Goal: Information Seeking & Learning: Learn about a topic

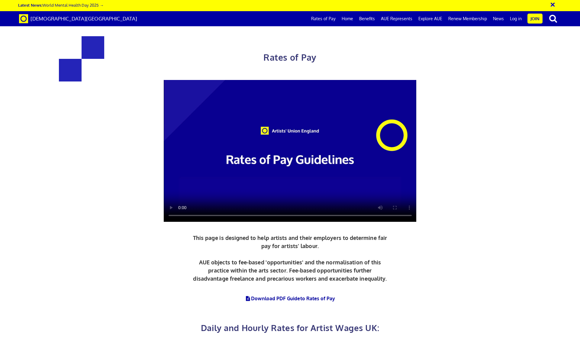
drag, startPoint x: 484, startPoint y: 158, endPoint x: 532, endPoint y: 172, distance: 49.9
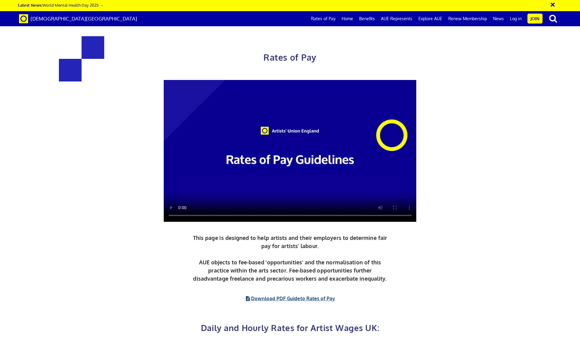
click at [320, 256] on span "to Rates of Pay" at bounding box center [317, 299] width 35 height 6
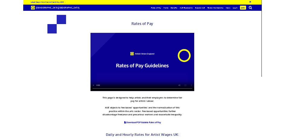
scroll to position [0, 11]
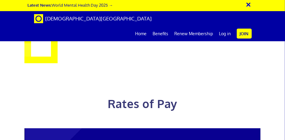
click at [140, 26] on link "Home" at bounding box center [142, 33] width 18 height 15
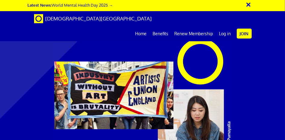
scroll to position [114, 0]
drag, startPoint x: 56, startPoint y: 92, endPoint x: 236, endPoint y: 104, distance: 180.1
copy h1 "Artists' Union England is the trade union for visual, applied and socially enga…"
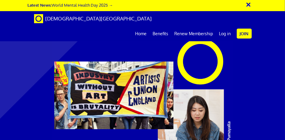
drag, startPoint x: 67, startPoint y: 107, endPoint x: 95, endPoint y: 126, distance: 34.0
copy p "We campaign for sustainable futures, equality, respect and access in every aspe…"
drag, startPoint x: 176, startPoint y: 107, endPoint x: 192, endPoint y: 120, distance: 20.7
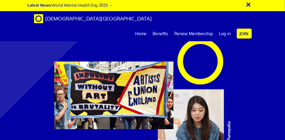
copy p "We launched the 'Good Practice Charter' to hold institutions to account"
